Goal: Transaction & Acquisition: Purchase product/service

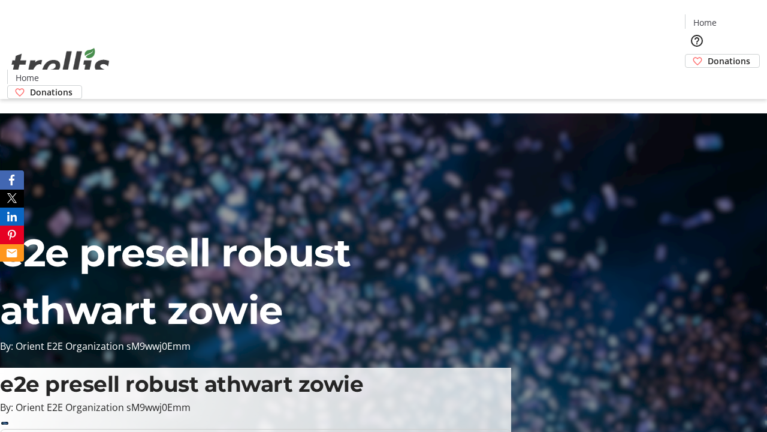
click at [708, 55] on span "Donations" at bounding box center [729, 61] width 43 height 13
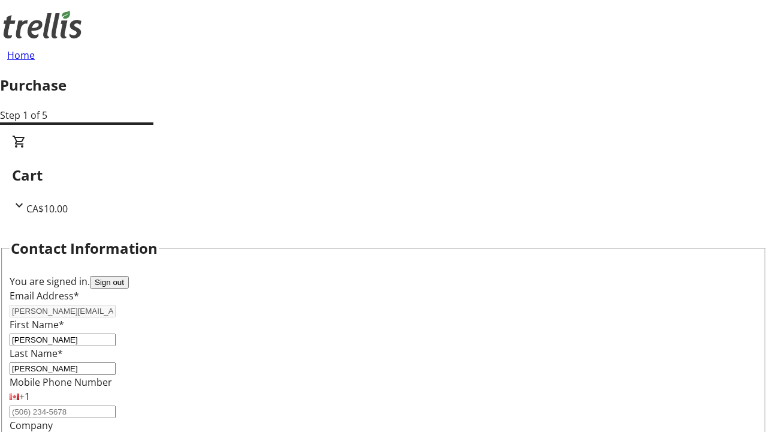
select select "BC"
select select "CA"
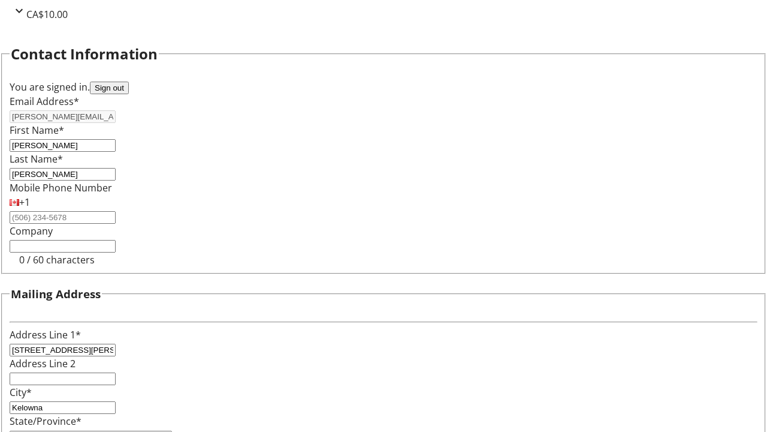
type input "V1Y 0C2"
